Goal: Task Accomplishment & Management: Use online tool/utility

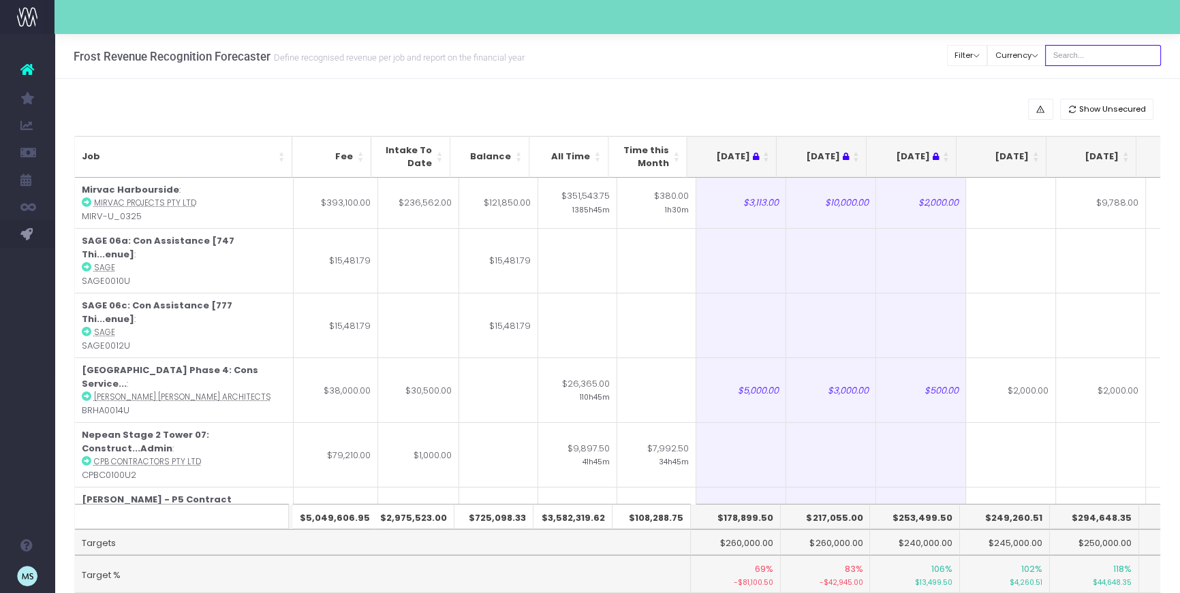
click at [1133, 52] on input "text" at bounding box center [1103, 55] width 116 height 21
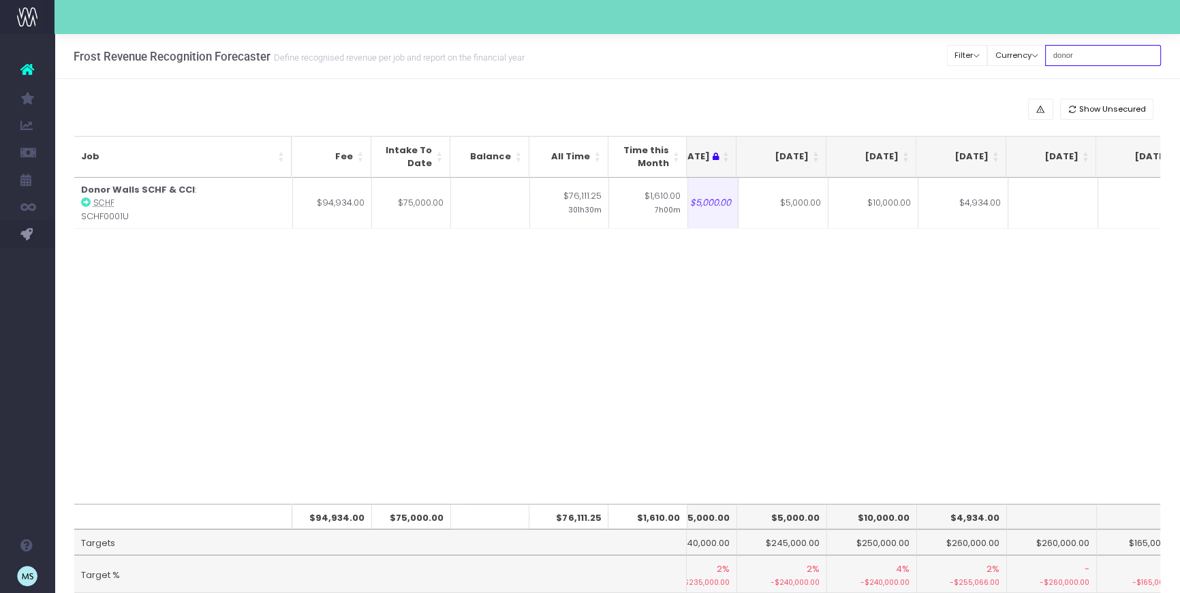
scroll to position [0, 278]
type input "donor"
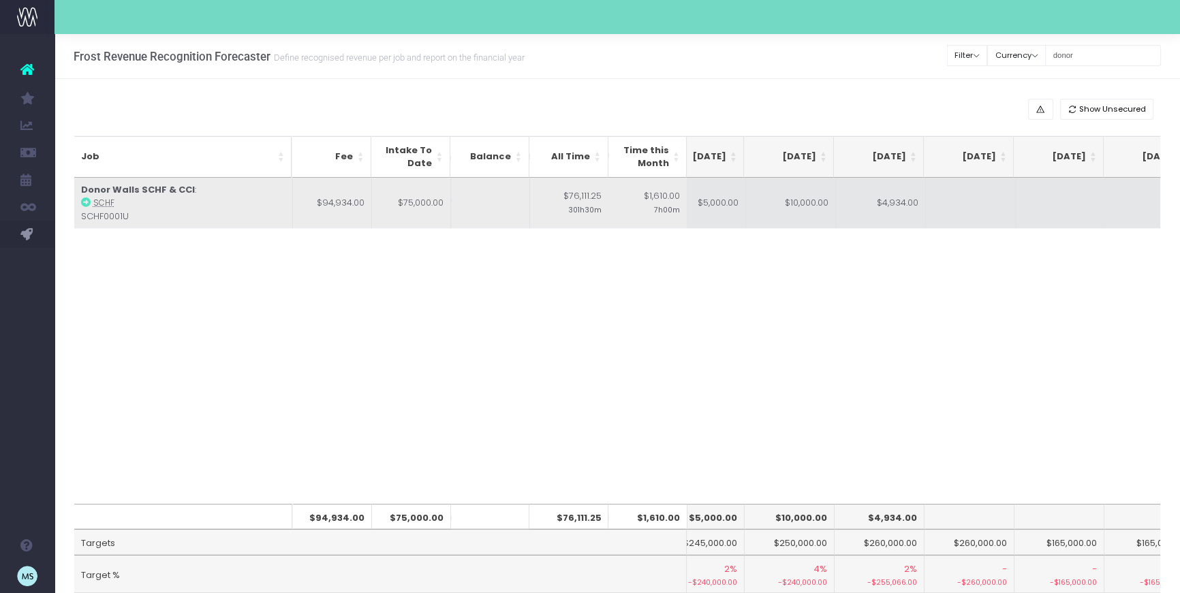
click at [811, 204] on td "$10,000.00" at bounding box center [791, 203] width 90 height 51
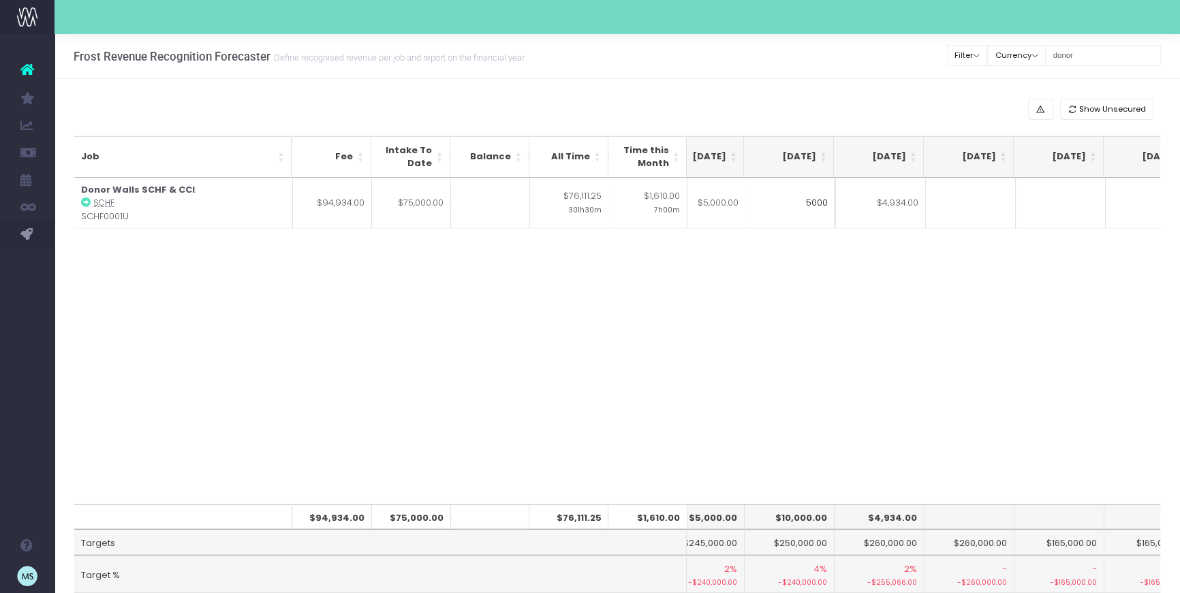
click at [937, 315] on div "Job Fee Intake To Date Balance All Time Time this Month [DATE] Jun [DATE] Aug […" at bounding box center [617, 341] width 1086 height 326
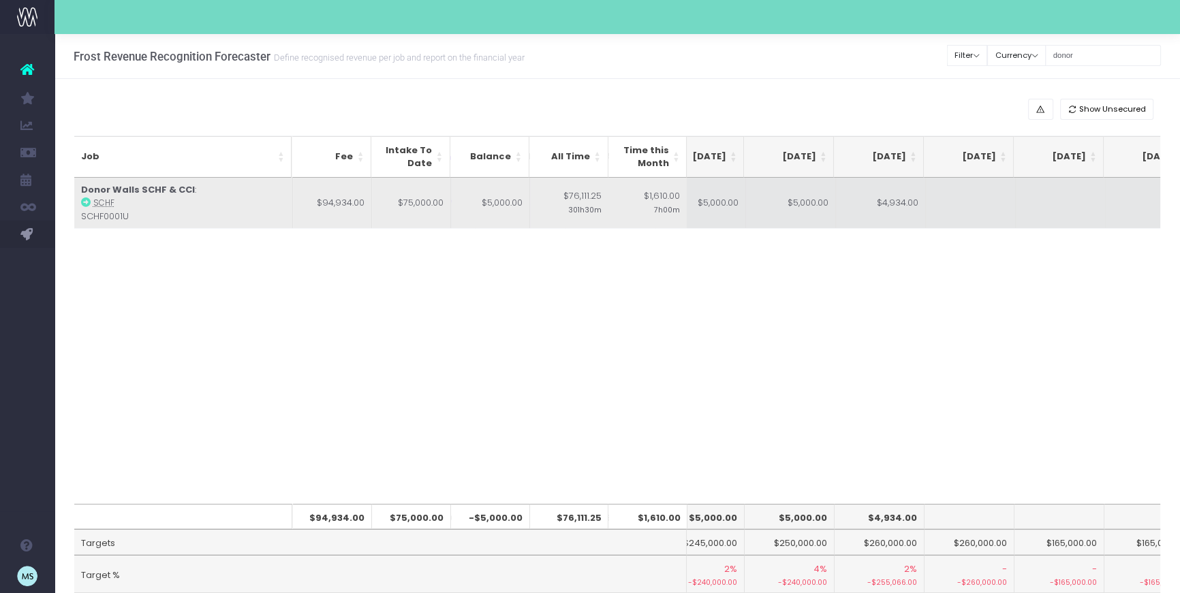
click at [890, 202] on td "$4,934.00" at bounding box center [881, 203] width 90 height 51
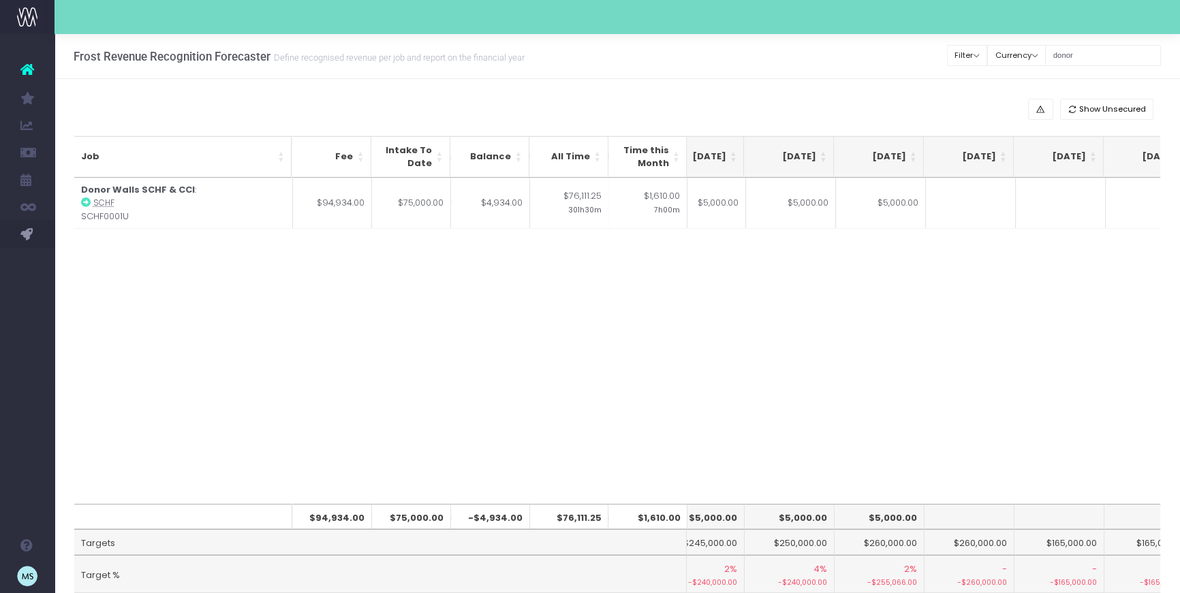
click at [930, 285] on div "Job Fee Intake To Date Balance All Time Time this Month [DATE] Jun [DATE] Aug […" at bounding box center [617, 341] width 1086 height 326
click at [941, 367] on div "Job Fee Intake To Date Balance All Time Time this Month [DATE] Jun [DATE] Aug […" at bounding box center [617, 341] width 1086 height 326
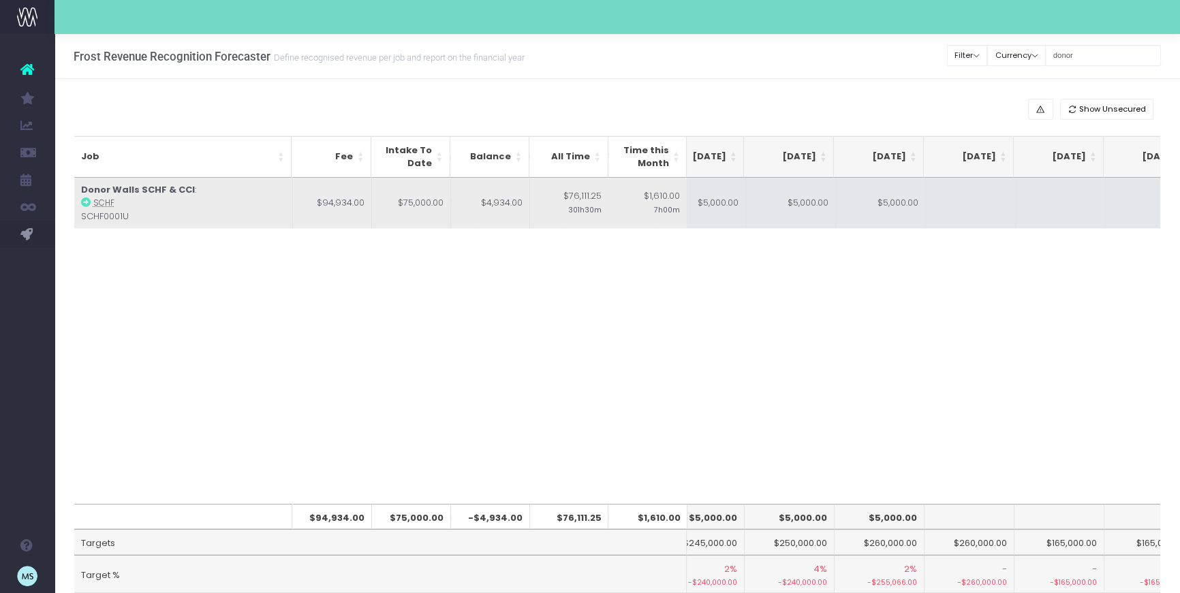
click at [903, 202] on td "$5,000.00" at bounding box center [881, 203] width 90 height 51
type input "2500"
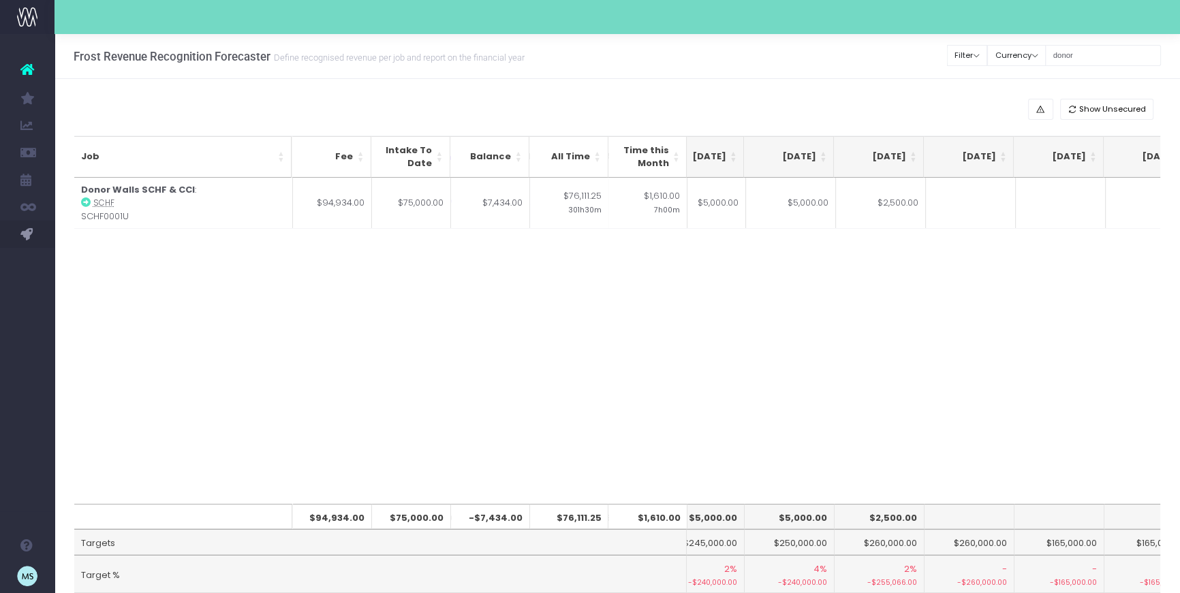
click at [989, 333] on div "Job Fee Intake To Date Balance All Time Time this Month [DATE] Jun [DATE] Aug […" at bounding box center [617, 341] width 1086 height 326
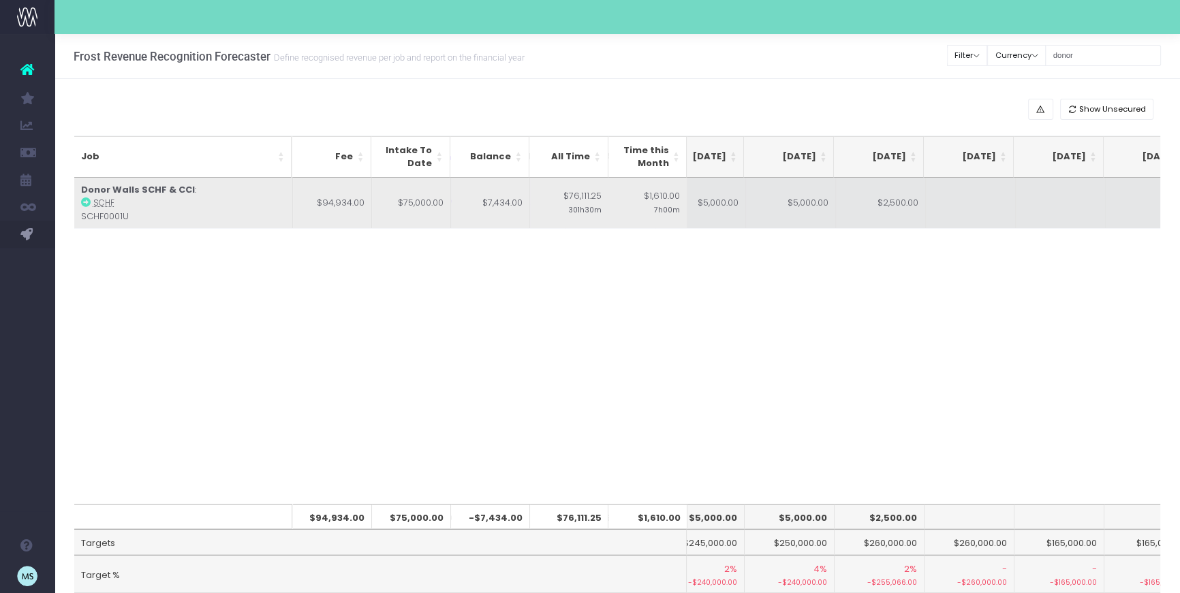
click at [969, 207] on td at bounding box center [971, 203] width 90 height 51
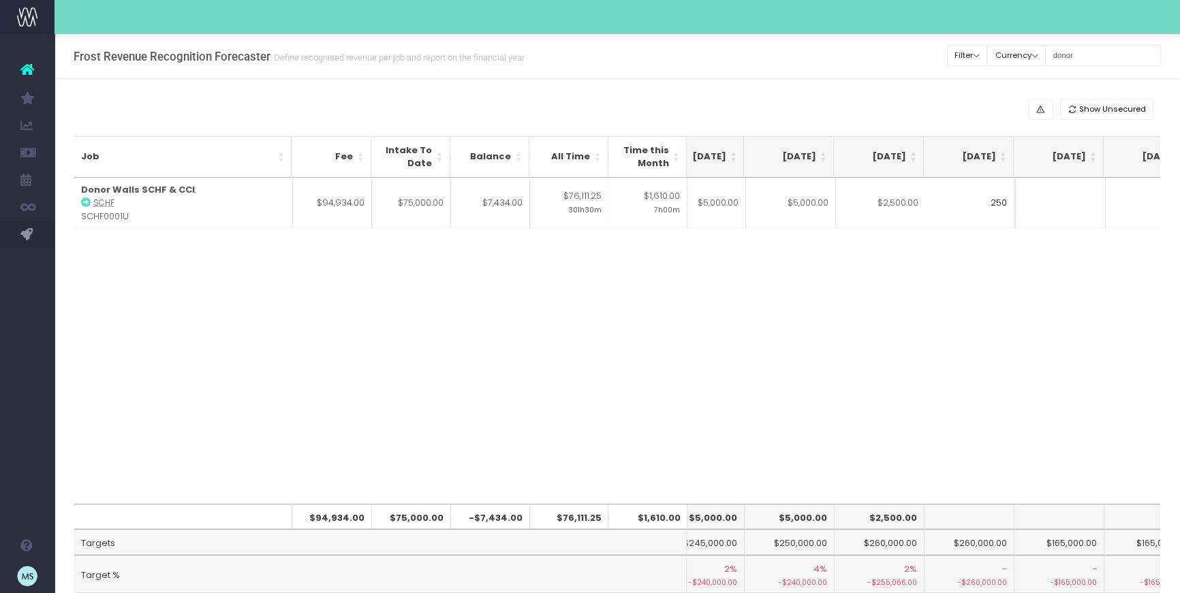
type input "2500"
click at [964, 345] on div "Job Fee Intake To Date Balance All Time Time this Month [DATE] Jun [DATE] Aug […" at bounding box center [617, 341] width 1086 height 326
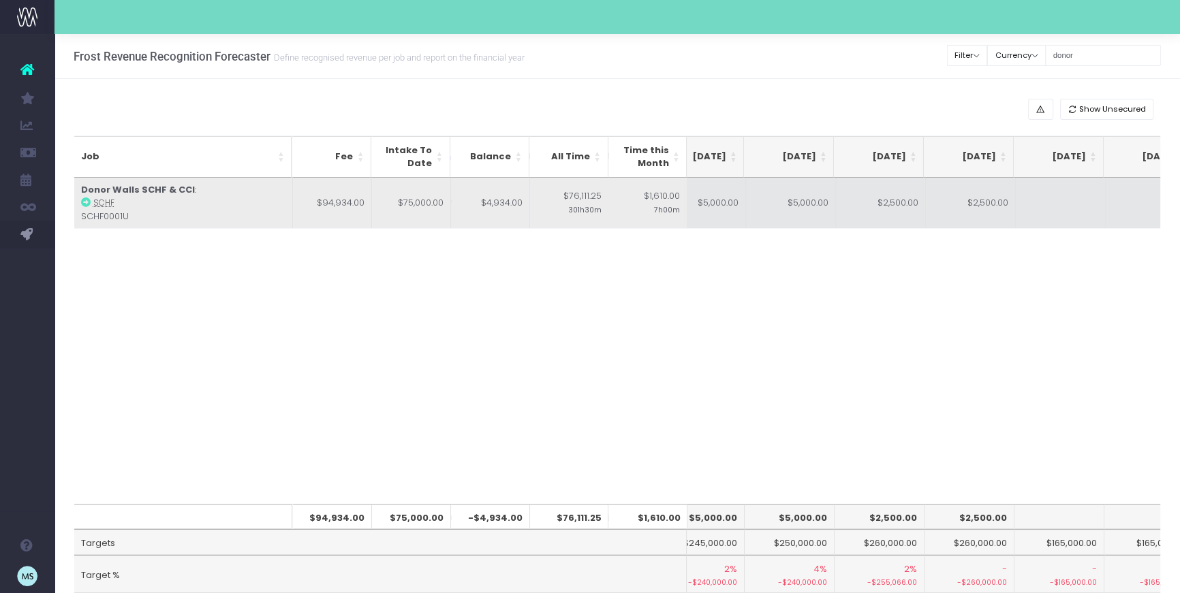
click at [1043, 201] on td at bounding box center [1061, 203] width 90 height 51
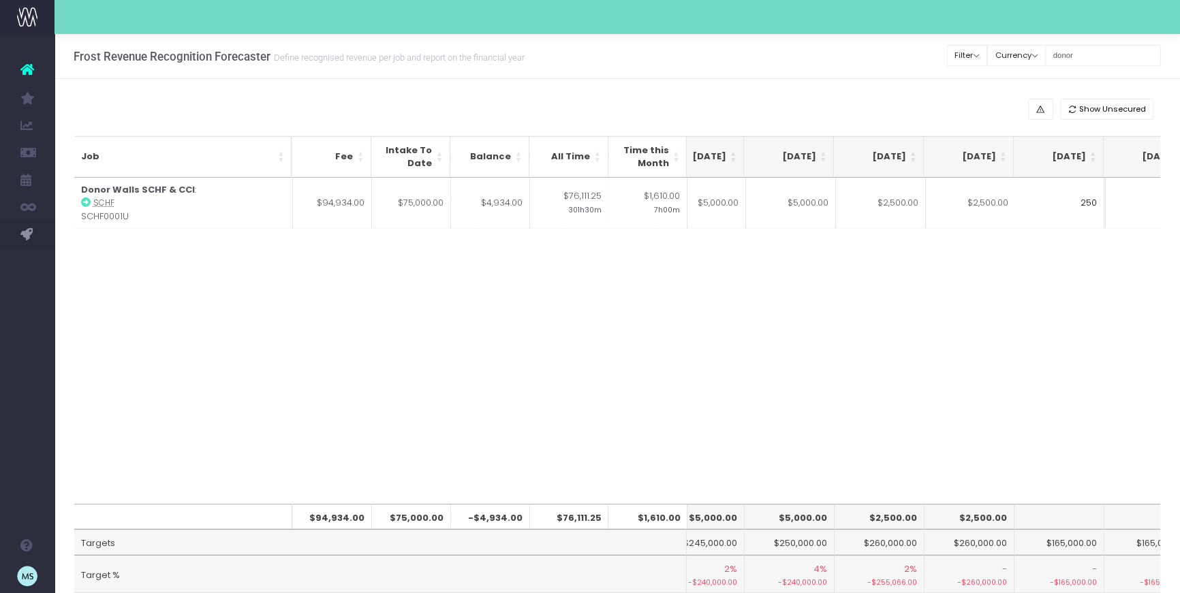
type input "2500"
click at [1089, 289] on div "Job Fee Intake To Date Balance All Time Time this Month [DATE] Jun [DATE] Aug […" at bounding box center [617, 341] width 1086 height 326
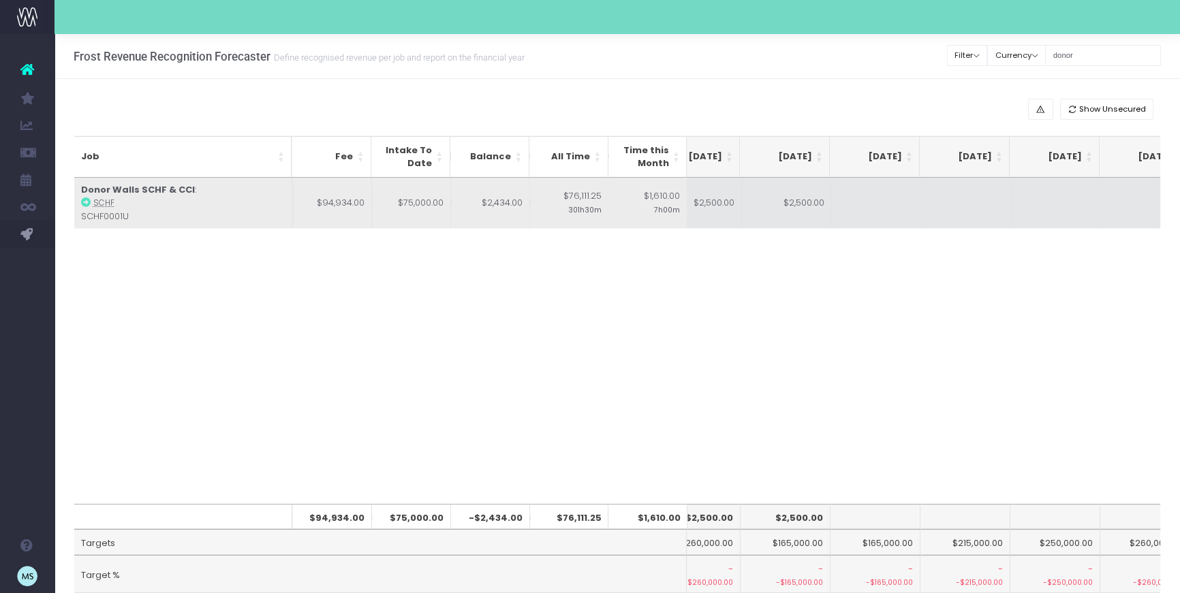
click at [879, 197] on td at bounding box center [877, 203] width 90 height 51
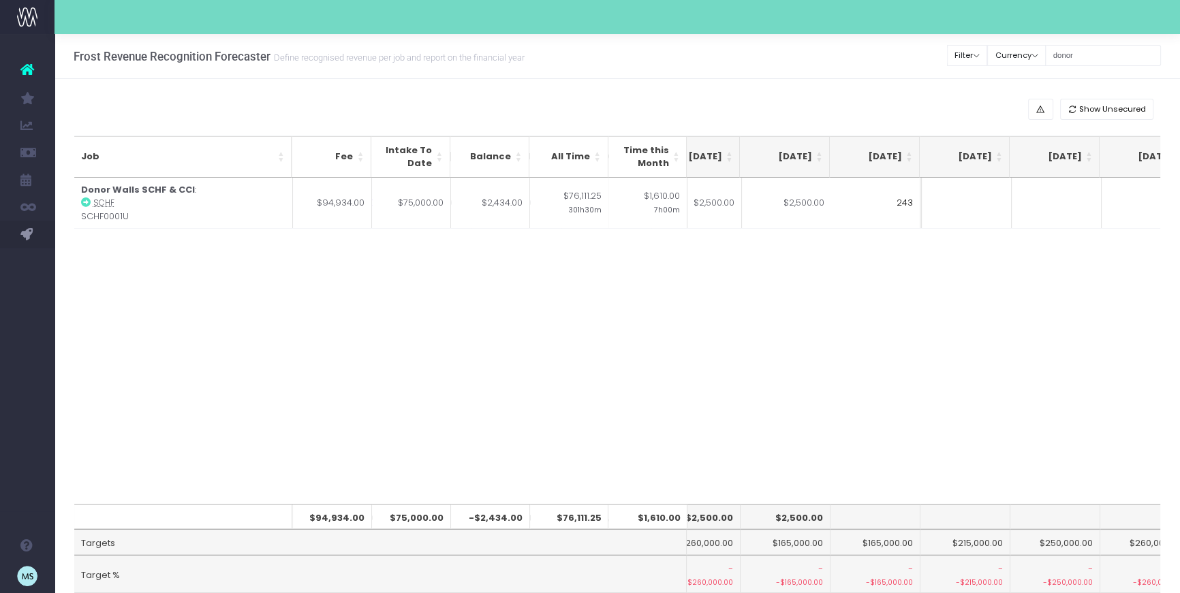
type input "2434"
click at [1053, 332] on div "Job Fee Intake To Date Balance All Time Time this Month [DATE] Jun [DATE] Aug […" at bounding box center [617, 341] width 1086 height 326
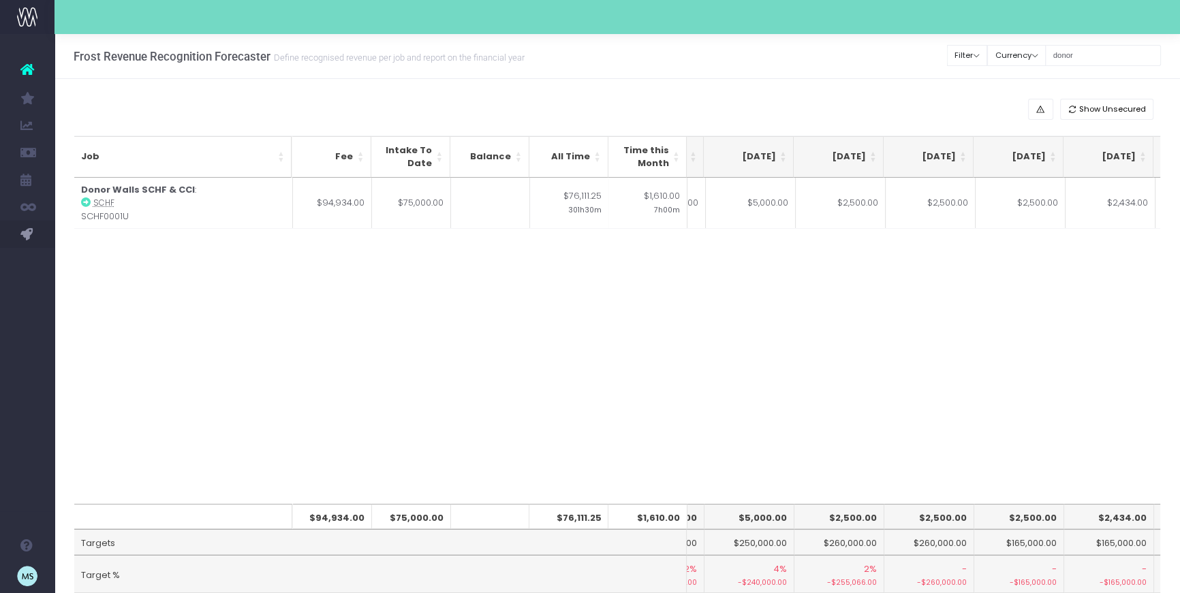
scroll to position [0, 9]
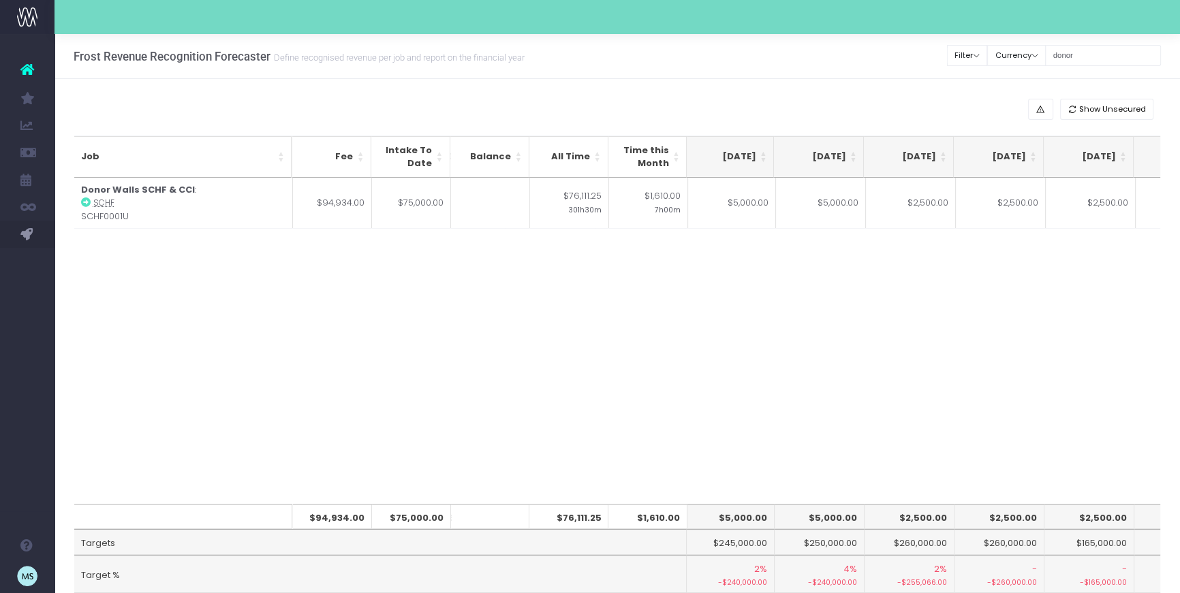
click at [873, 407] on div "Job Fee Intake To Date Balance All Time Time this Month [DATE] Jun [DATE] Aug […" at bounding box center [617, 341] width 1086 height 326
